Goal: Information Seeking & Learning: Learn about a topic

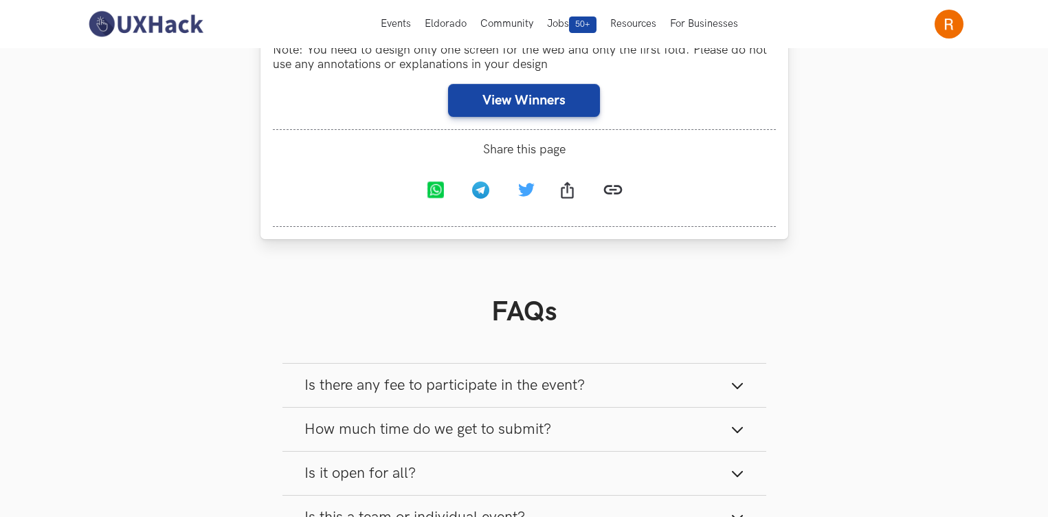
scroll to position [966, 0]
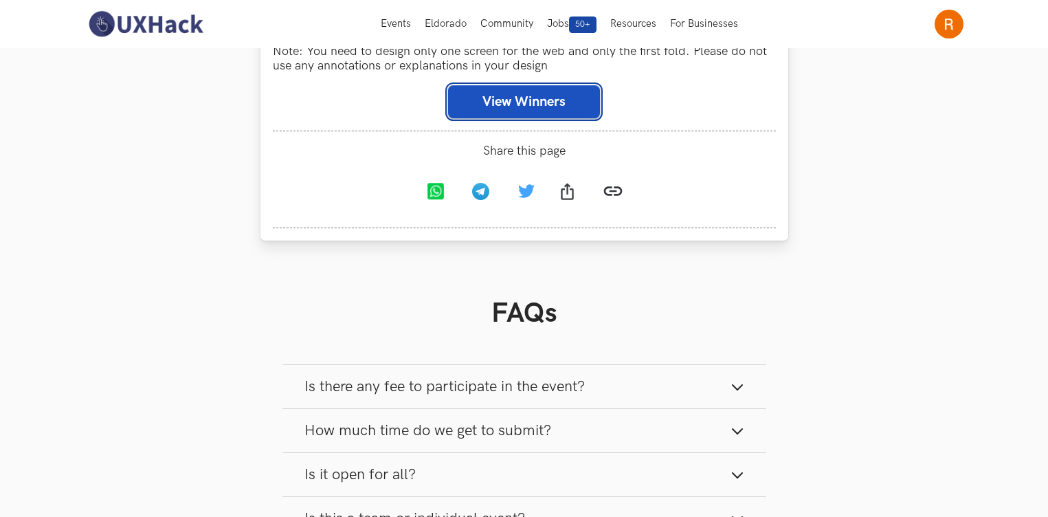
click at [544, 108] on button "View Winners" at bounding box center [524, 101] width 152 height 33
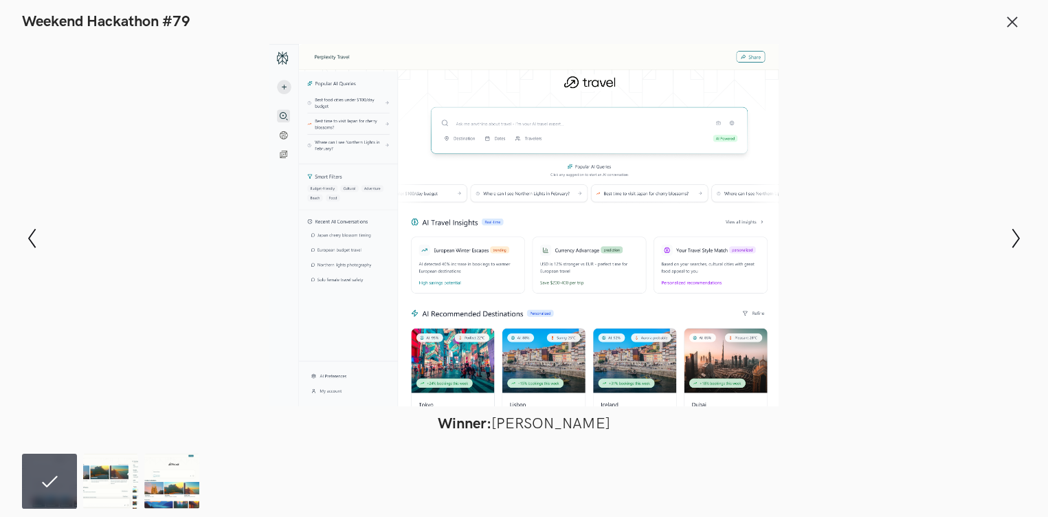
scroll to position [1459, 0]
click at [165, 498] on img at bounding box center [171, 481] width 55 height 55
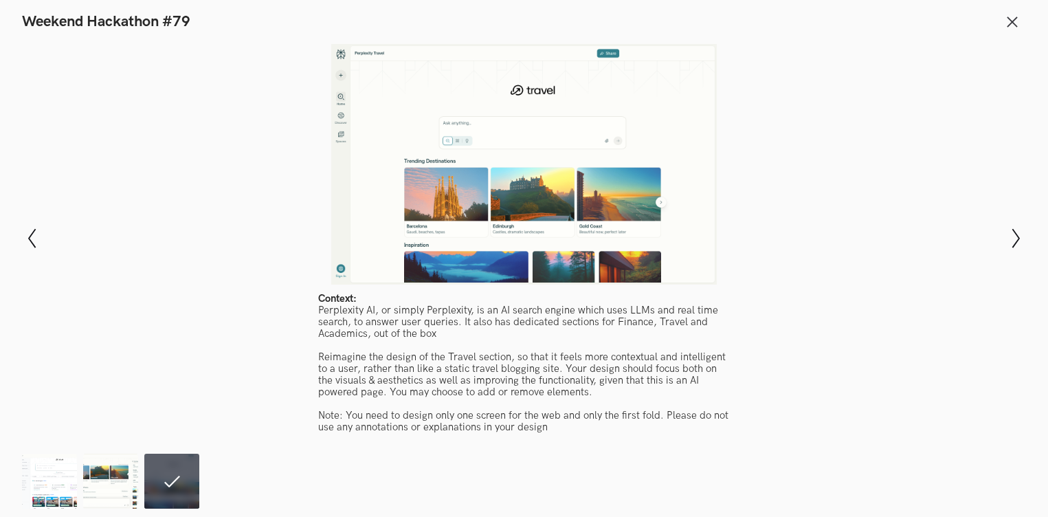
scroll to position [1274, 0]
click at [100, 491] on img at bounding box center [110, 481] width 55 height 55
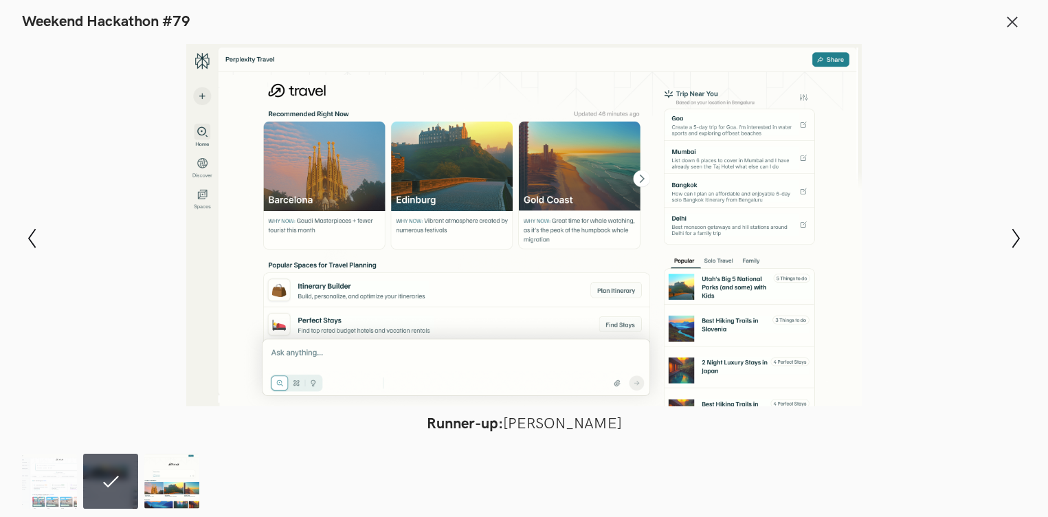
click at [163, 487] on img at bounding box center [171, 481] width 55 height 55
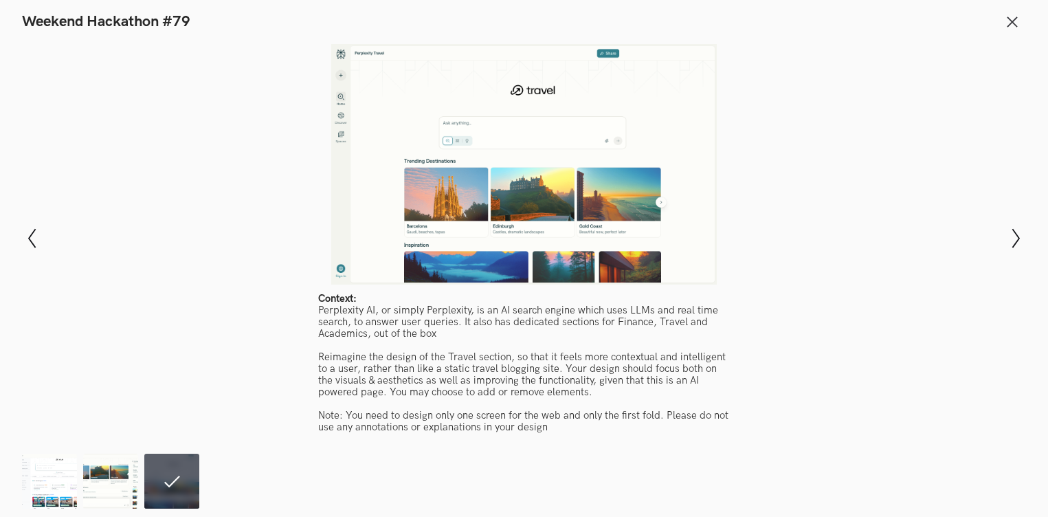
scroll to position [136, 0]
click at [1016, 21] on icon at bounding box center [1012, 21] width 15 height 15
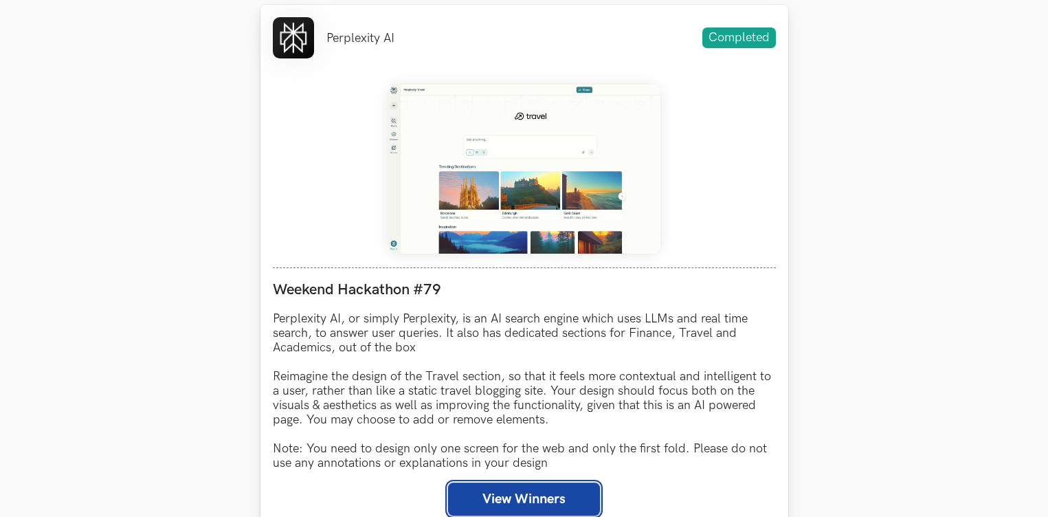
scroll to position [571, 0]
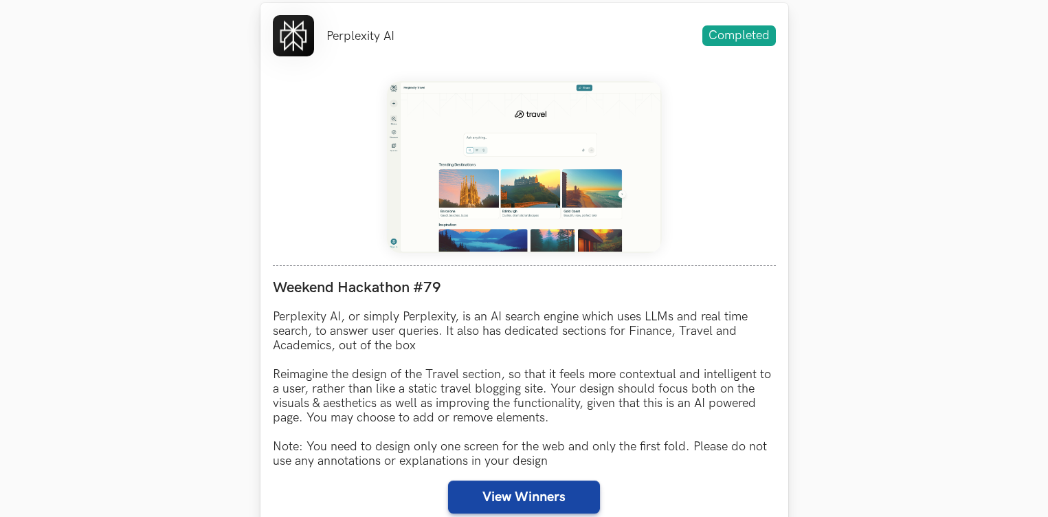
click at [361, 27] on ul "Perplexity AI" at bounding box center [334, 35] width 122 height 41
copy li "Perplexity AI"
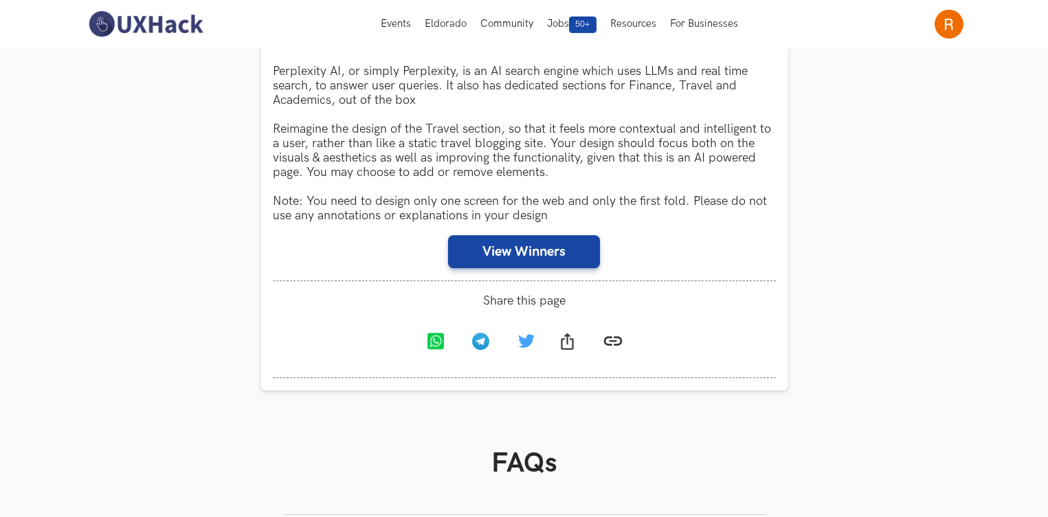
scroll to position [729, 0]
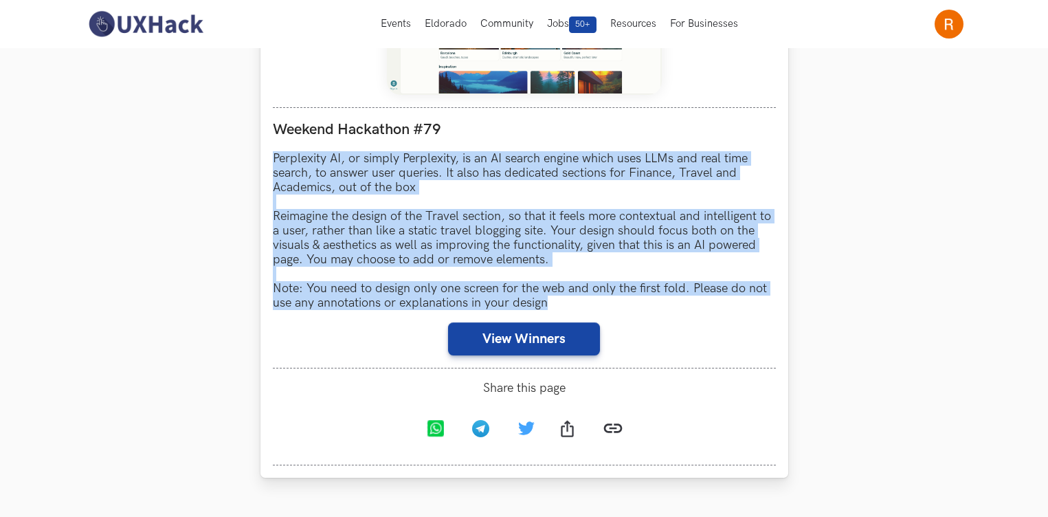
drag, startPoint x: 561, startPoint y: 307, endPoint x: 311, endPoint y: 144, distance: 298.5
click at [311, 144] on div "Weekend Hackathon #79 Perplexity AI, or simply Perplexity, is an AI search engi…" at bounding box center [524, 237] width 503 height 261
copy p "Perplexity AI, or simply Perplexity, is an AI search engine which uses LLMs and…"
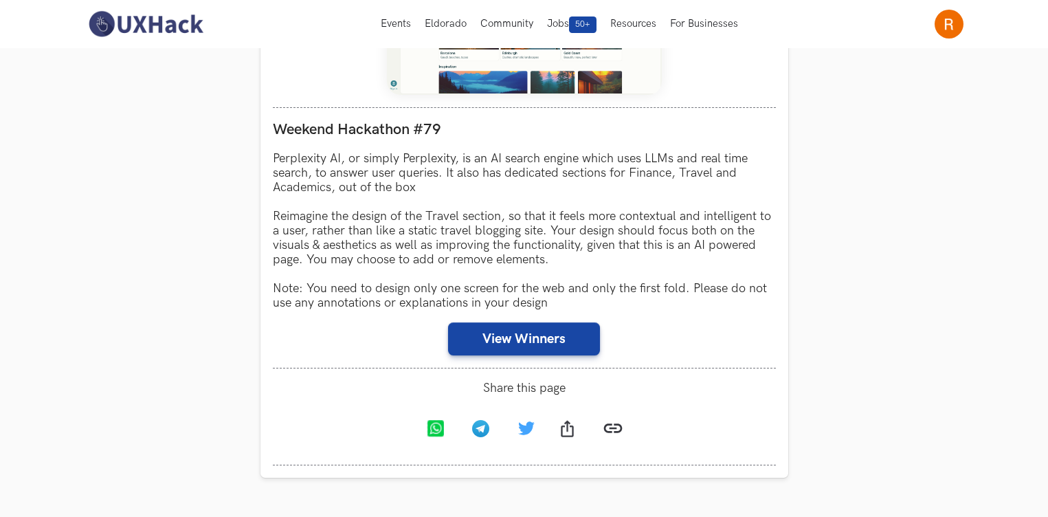
click at [882, 63] on section "Weekend Hackathons One screen, one product, one weekend Use your design chops t…" at bounding box center [524, 183] width 1048 height 1728
